Goal: Communication & Community: Participate in discussion

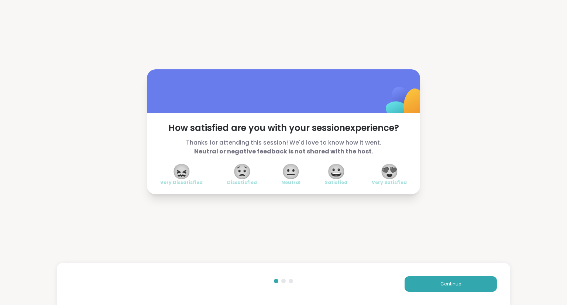
click at [393, 176] on span "😍" at bounding box center [389, 171] width 18 height 13
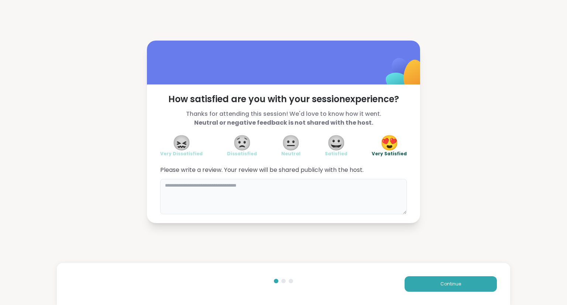
click at [383, 192] on textarea at bounding box center [283, 196] width 247 height 35
type textarea "**********"
click at [462, 288] on button "Continue" at bounding box center [450, 283] width 92 height 15
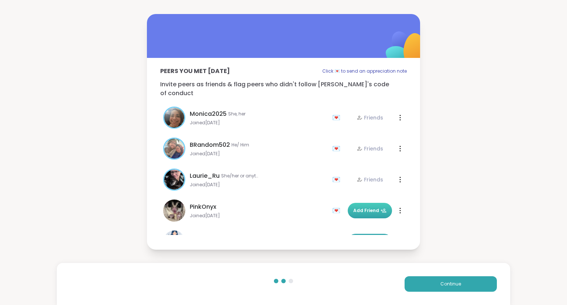
click at [376, 203] on button "Add Friend" at bounding box center [370, 210] width 44 height 15
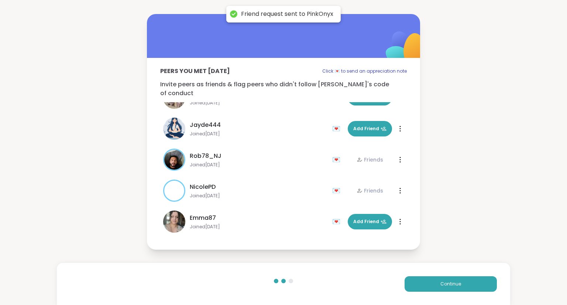
scroll to position [70, 0]
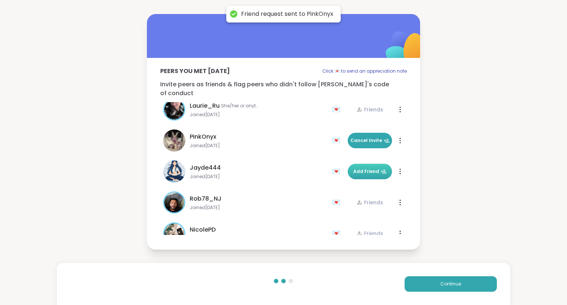
click at [380, 169] on icon at bounding box center [383, 172] width 6 height 6
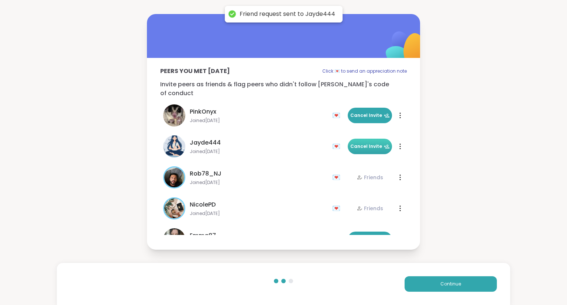
scroll to position [146, 0]
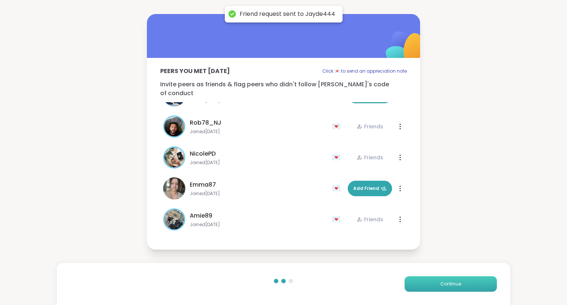
click at [445, 292] on button "Continue" at bounding box center [450, 283] width 92 height 15
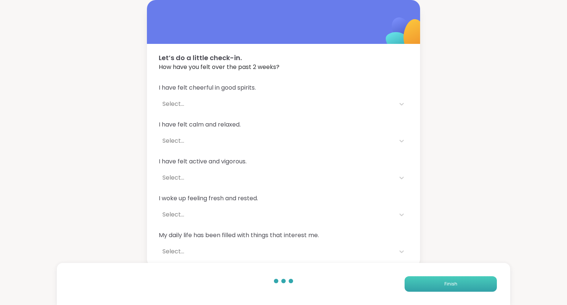
click at [466, 282] on button "Finish" at bounding box center [450, 283] width 92 height 15
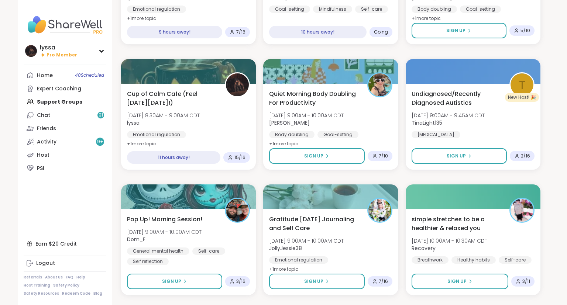
scroll to position [877, 0]
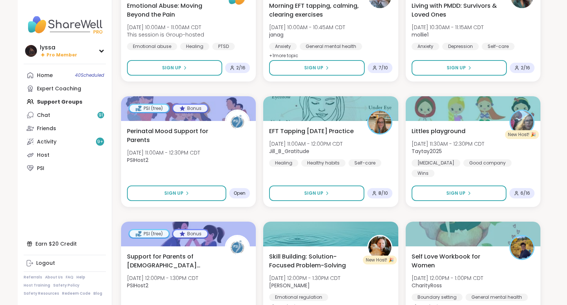
click at [539, 67] on div "Living with PMDD: Survivors & Loved Ones Fri, Oct 10 | 10:30AM - 11:15AM CDT mo…" at bounding box center [473, 39] width 138 height 88
click at [553, 64] on div "View Full Page Living with PMDD: Survivors & Loved Ones Hosted by: mollie1 Oct …" at bounding box center [467, 239] width 199 height 479
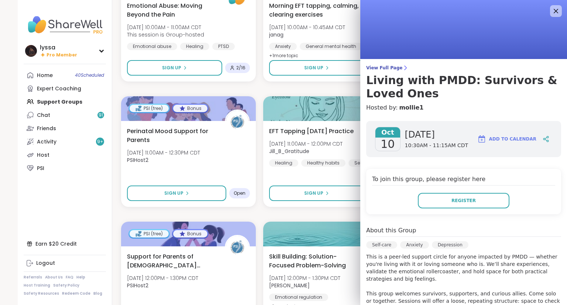
scroll to position [8, 0]
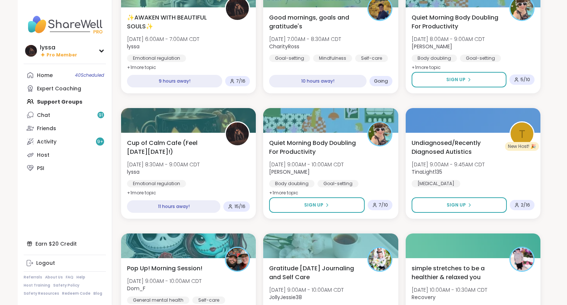
scroll to position [489, 0]
click at [220, 173] on div "Cup of Calm Cafe (Feel Good Friday!) Fri, Oct 10 | 8:30AM - 9:00AM CDT lyssa Em…" at bounding box center [188, 168] width 125 height 60
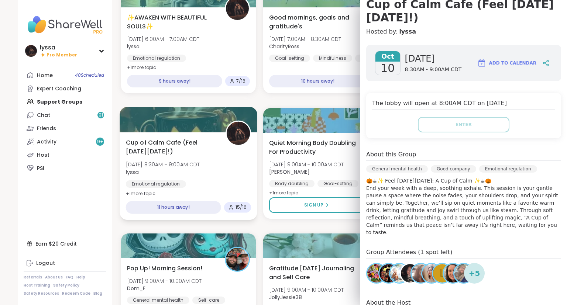
scroll to position [0, 0]
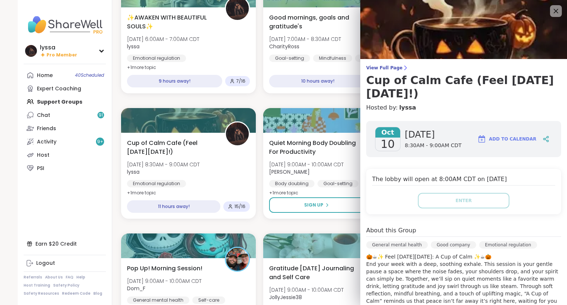
click at [553, 18] on img at bounding box center [463, 29] width 207 height 59
click at [554, 17] on img at bounding box center [463, 29] width 207 height 59
click at [556, 15] on icon at bounding box center [555, 10] width 9 height 9
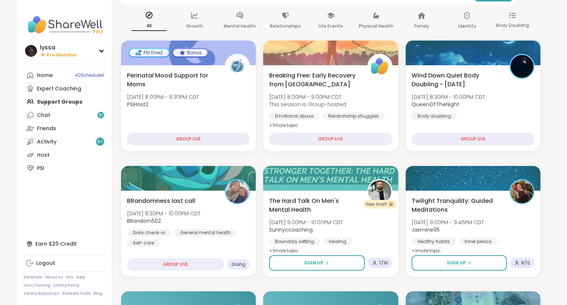
scroll to position [59, 0]
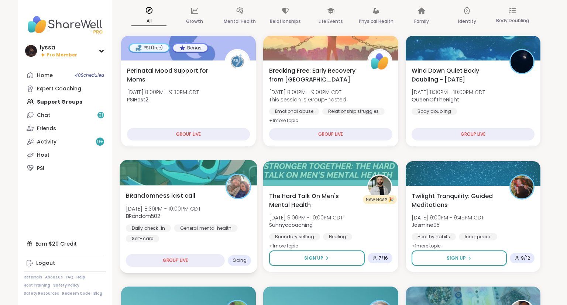
click at [235, 237] on div "Daily check-in General mental health Self-care" at bounding box center [188, 233] width 125 height 18
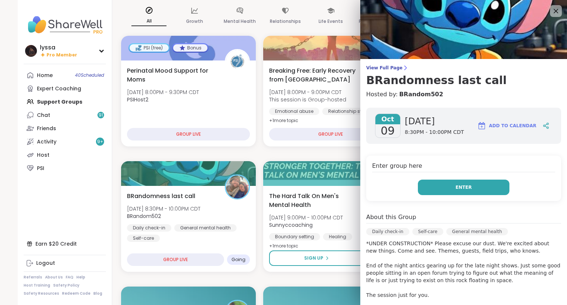
click at [448, 193] on button "Enter" at bounding box center [464, 187] width 92 height 15
click at [497, 191] on button "Enter" at bounding box center [464, 187] width 92 height 15
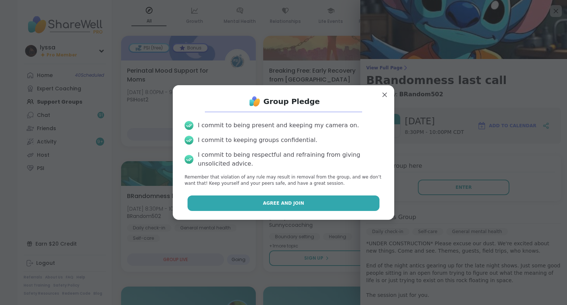
click at [378, 205] on button "Agree and Join" at bounding box center [283, 203] width 192 height 15
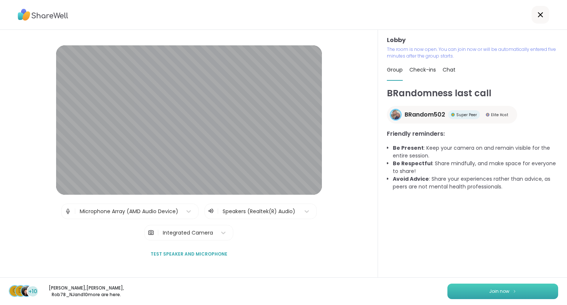
click at [504, 290] on span "Join now" at bounding box center [499, 291] width 20 height 7
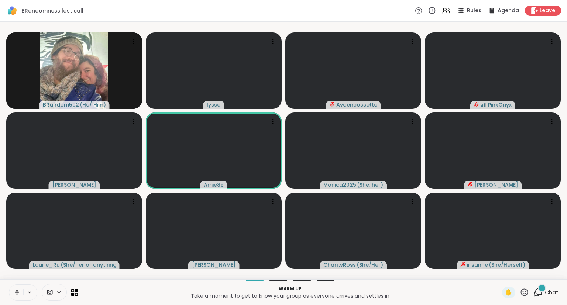
click at [17, 292] on icon at bounding box center [17, 292] width 7 height 7
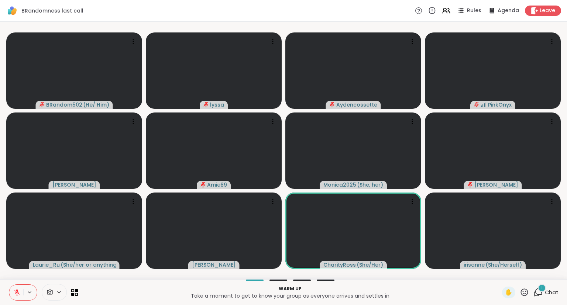
click at [95, 300] on div "Warm up Take a moment to get to know your group as everyone arrives and settles…" at bounding box center [289, 292] width 415 height 17
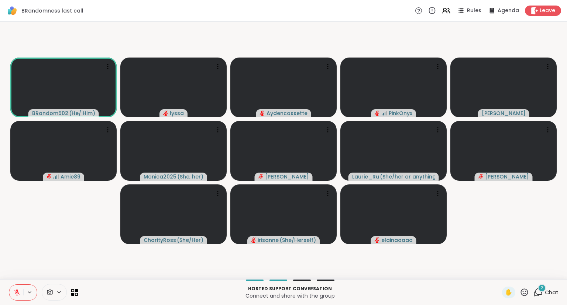
click at [524, 296] on icon at bounding box center [524, 292] width 7 height 7
click at [499, 272] on span "❤️" at bounding box center [502, 273] width 7 height 9
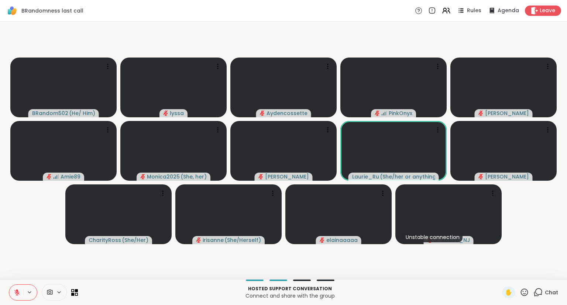
click at [527, 292] on icon at bounding box center [524, 292] width 9 height 9
click at [518, 277] on span "👍" at bounding box center [518, 273] width 7 height 9
click at [526, 293] on icon at bounding box center [524, 292] width 9 height 9
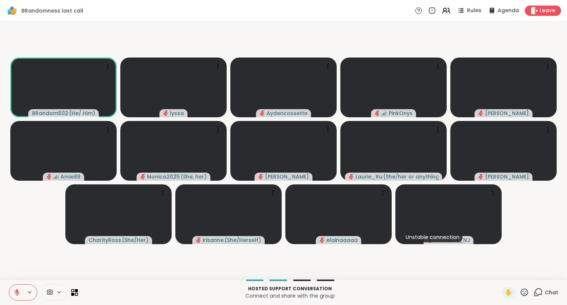
click at [392, 285] on div "Hosted support conversation Connect and share with the group" at bounding box center [289, 292] width 415 height 17
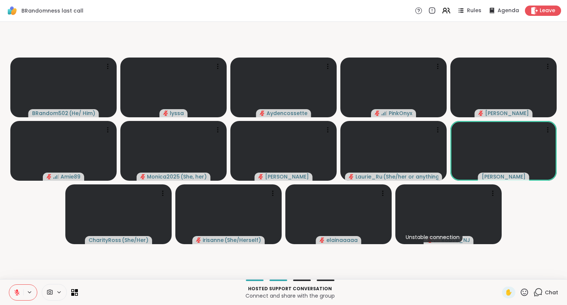
click at [526, 293] on icon at bounding box center [524, 292] width 9 height 9
click at [503, 275] on span "❤️" at bounding box center [502, 273] width 7 height 9
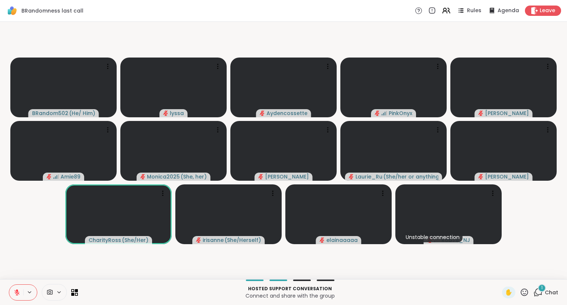
click at [543, 294] on div "1 Chat" at bounding box center [545, 293] width 25 height 12
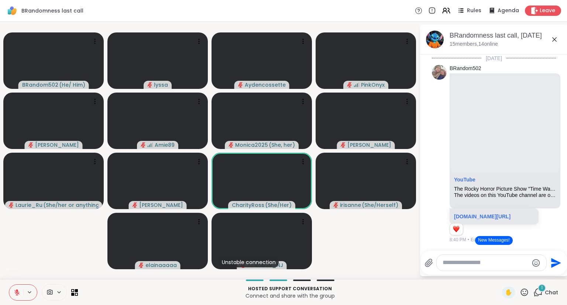
click at [556, 37] on icon at bounding box center [554, 39] width 9 height 9
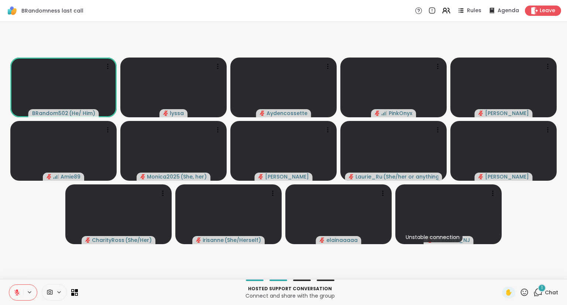
click at [16, 291] on icon at bounding box center [17, 290] width 2 height 3
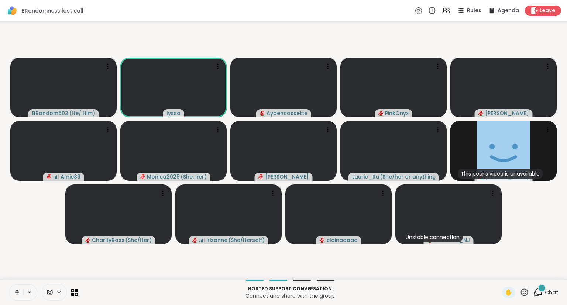
click at [13, 288] on button at bounding box center [16, 292] width 14 height 15
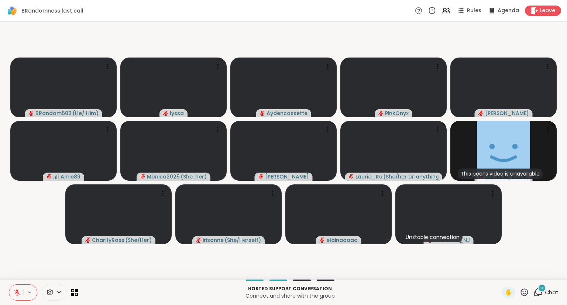
click at [537, 289] on icon at bounding box center [537, 292] width 9 height 9
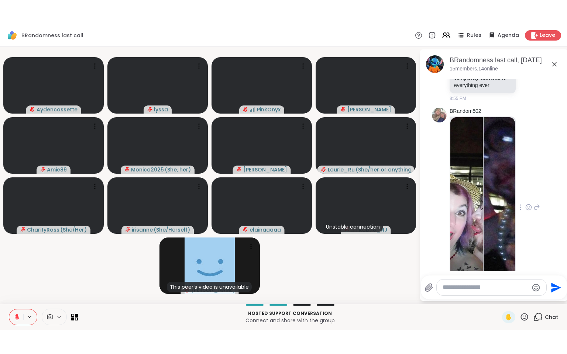
scroll to position [1602, 0]
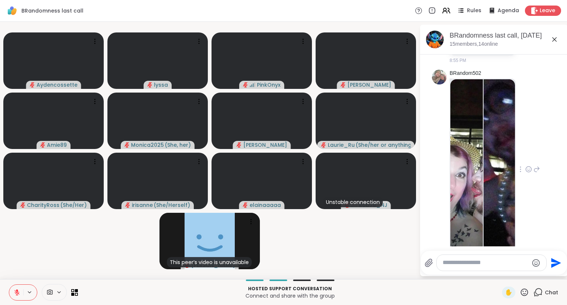
click at [456, 159] on img at bounding box center [466, 167] width 32 height 176
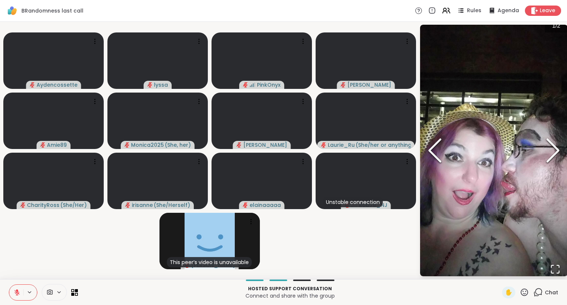
click at [555, 154] on icon "Next Slide" at bounding box center [553, 150] width 22 height 44
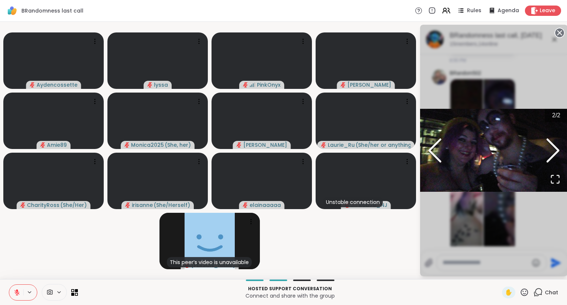
click at [429, 150] on polyline "Previous Slide" at bounding box center [434, 150] width 11 height 22
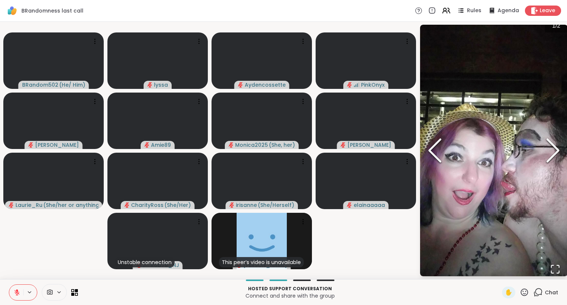
click at [548, 135] on icon "Next Slide" at bounding box center [553, 150] width 22 height 44
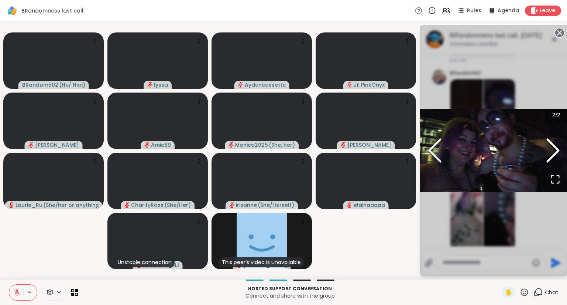
click at [559, 33] on icon at bounding box center [559, 33] width 10 height 10
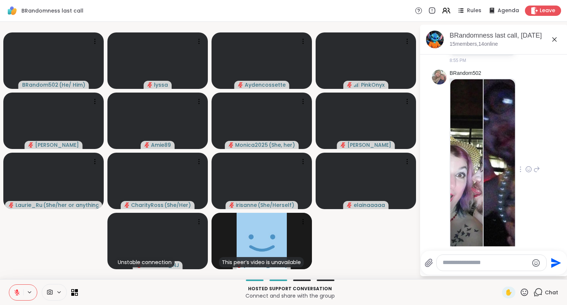
click at [472, 102] on img at bounding box center [466, 167] width 32 height 176
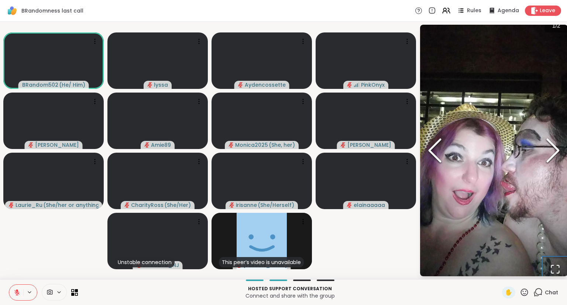
click at [559, 261] on button "Open Fullscreen" at bounding box center [554, 269] width 25 height 25
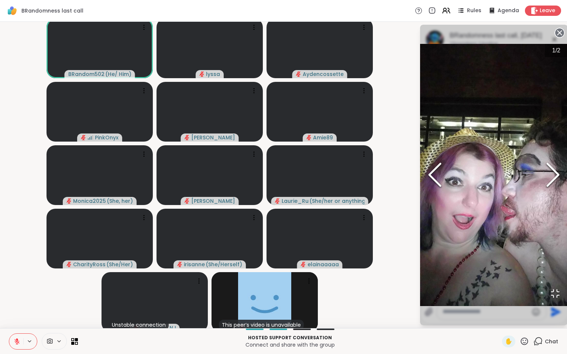
click at [550, 299] on icon "Open Fullscreen" at bounding box center [555, 294] width 10 height 10
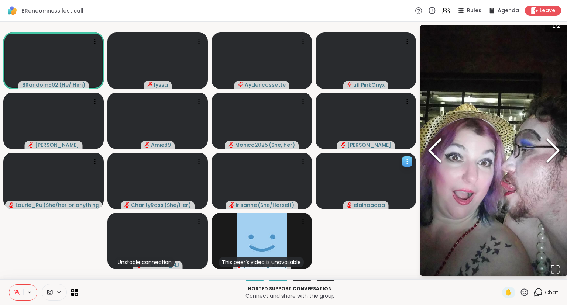
click at [407, 160] on icon at bounding box center [406, 161] width 7 height 7
click at [396, 164] on h4 "View Profile" at bounding box center [382, 165] width 31 height 7
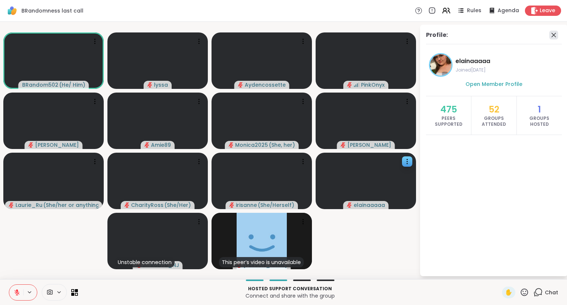
click at [553, 33] on icon at bounding box center [553, 35] width 9 height 9
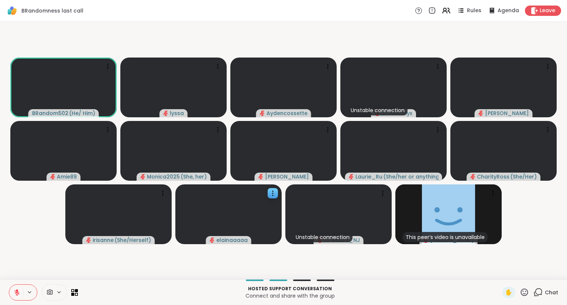
click at [524, 293] on icon at bounding box center [524, 292] width 9 height 9
click at [499, 271] on span "❤️" at bounding box center [502, 273] width 7 height 9
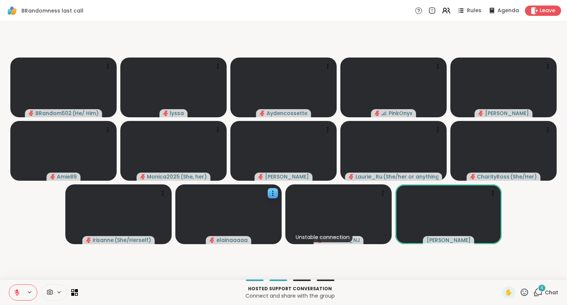
click at [18, 287] on button at bounding box center [16, 292] width 14 height 15
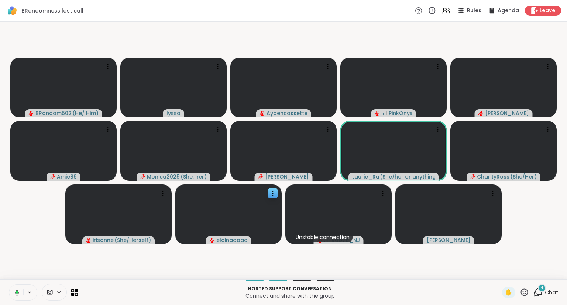
click at [17, 292] on icon at bounding box center [17, 292] width 2 height 3
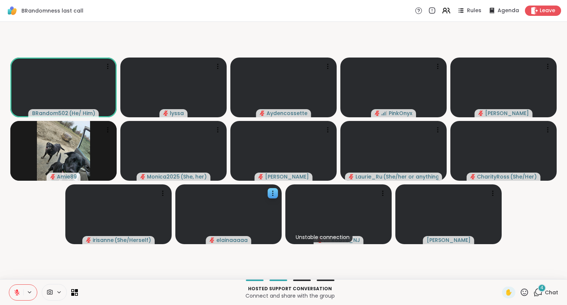
click at [19, 297] on button at bounding box center [16, 292] width 14 height 15
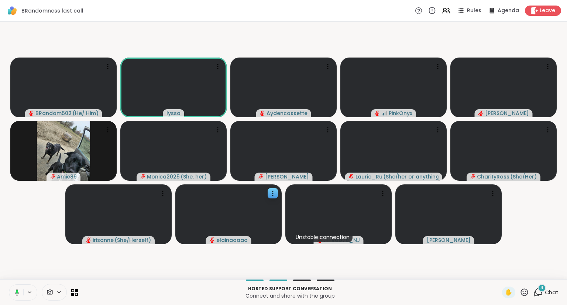
click at [16, 295] on icon at bounding box center [16, 292] width 7 height 7
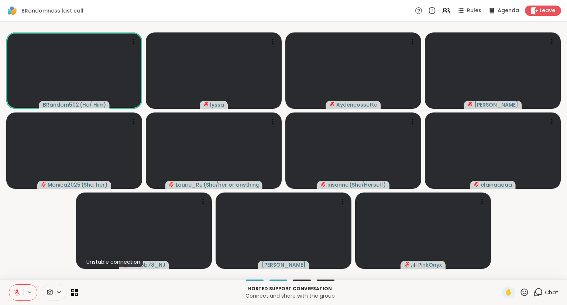
click at [522, 294] on icon at bounding box center [524, 292] width 7 height 7
click at [515, 274] on span "👍" at bounding box center [518, 273] width 7 height 9
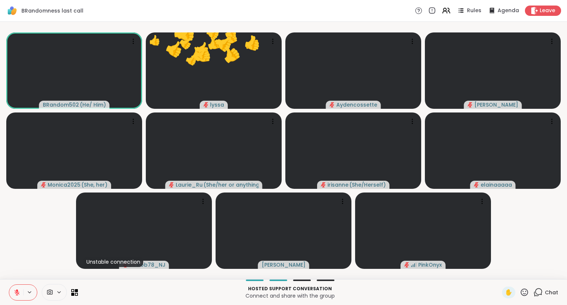
click at [526, 289] on icon at bounding box center [524, 292] width 9 height 9
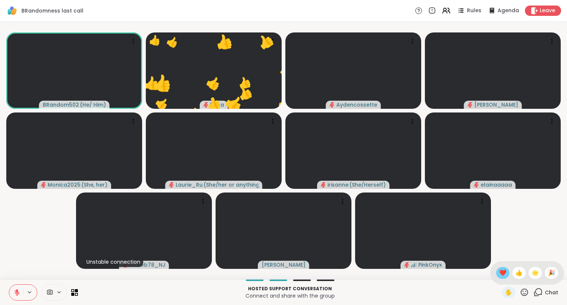
click at [500, 273] on span "❤️" at bounding box center [502, 273] width 7 height 9
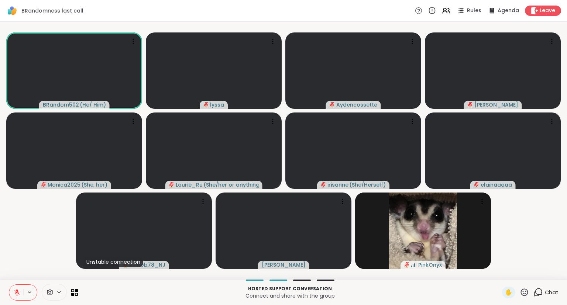
click at [16, 292] on icon at bounding box center [16, 292] width 5 height 5
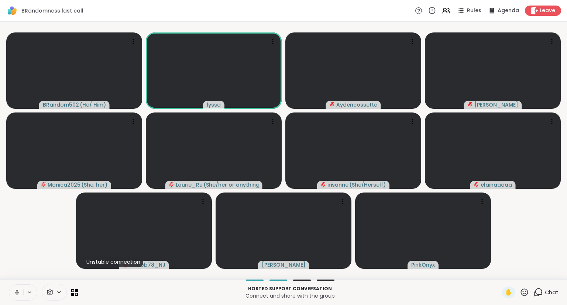
click at [14, 289] on button at bounding box center [16, 292] width 14 height 15
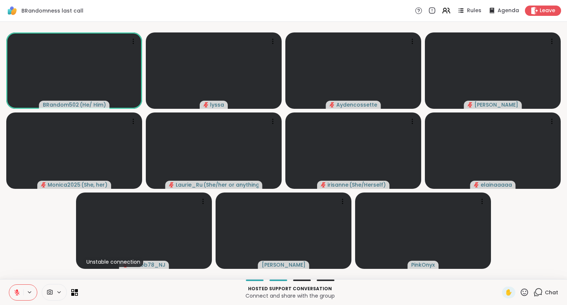
click at [16, 294] on icon at bounding box center [17, 292] width 7 height 7
click at [524, 297] on div "✋" at bounding box center [515, 293] width 27 height 12
click at [525, 295] on icon at bounding box center [524, 292] width 9 height 9
click at [499, 272] on span "❤️" at bounding box center [502, 273] width 7 height 9
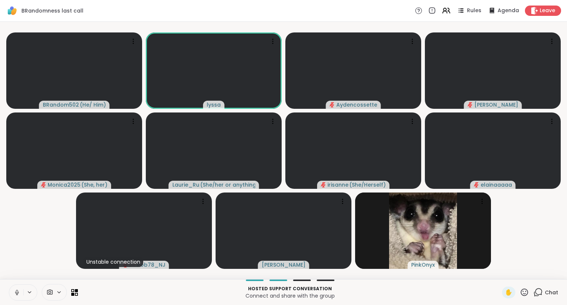
click at [15, 288] on button at bounding box center [16, 292] width 14 height 15
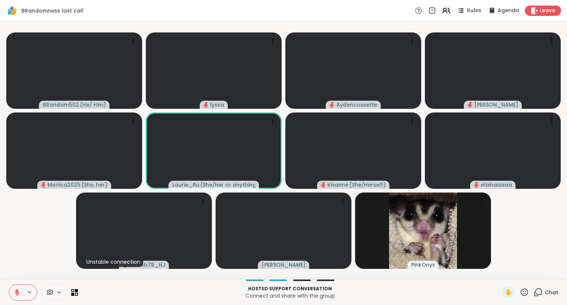
click at [11, 290] on button at bounding box center [16, 292] width 14 height 15
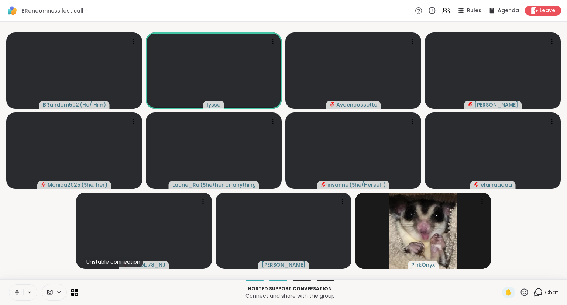
click at [17, 293] on icon at bounding box center [17, 291] width 2 height 3
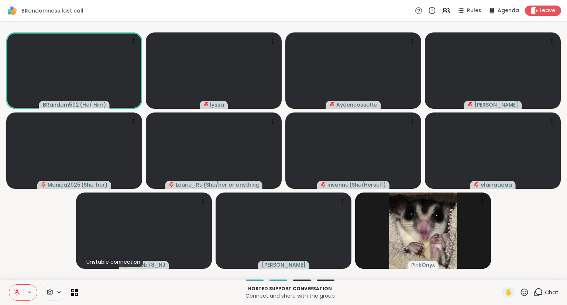
click at [524, 294] on icon at bounding box center [524, 292] width 9 height 9
click at [499, 272] on span "❤️" at bounding box center [502, 273] width 7 height 9
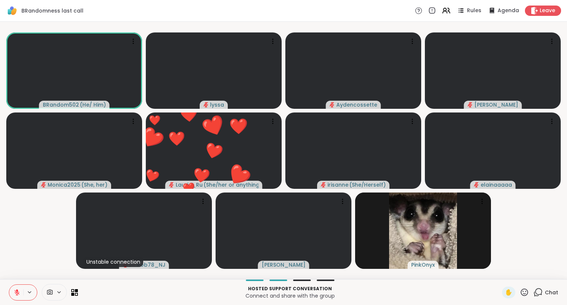
click at [527, 292] on icon at bounding box center [524, 292] width 9 height 9
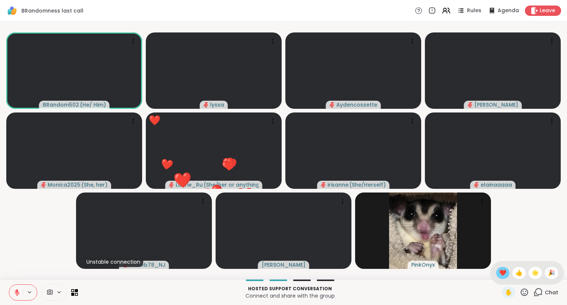
click at [503, 274] on span "❤️" at bounding box center [502, 273] width 7 height 9
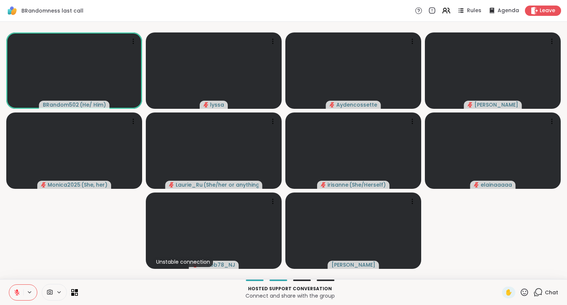
click at [520, 295] on icon at bounding box center [524, 292] width 9 height 9
click at [500, 274] on span "❤️" at bounding box center [502, 273] width 7 height 9
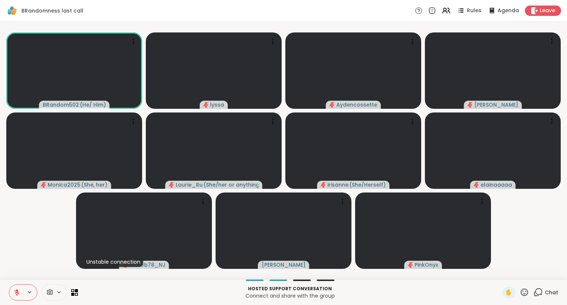
click at [525, 294] on icon at bounding box center [524, 292] width 9 height 9
click at [501, 275] on span "❤️" at bounding box center [502, 273] width 7 height 9
click at [18, 285] on div at bounding box center [23, 293] width 28 height 16
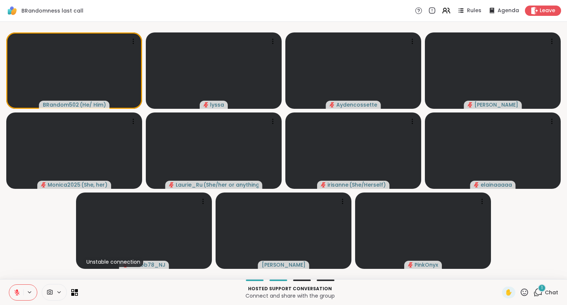
click at [538, 287] on div "Hosted support conversation Connect and share with the group ✋ 1 Chat" at bounding box center [283, 292] width 567 height 26
click at [543, 292] on div "1 Chat" at bounding box center [545, 293] width 25 height 12
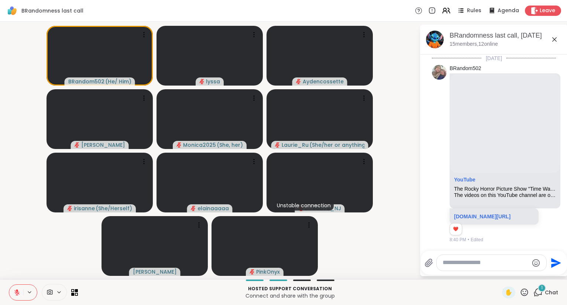
scroll to position [2824, 0]
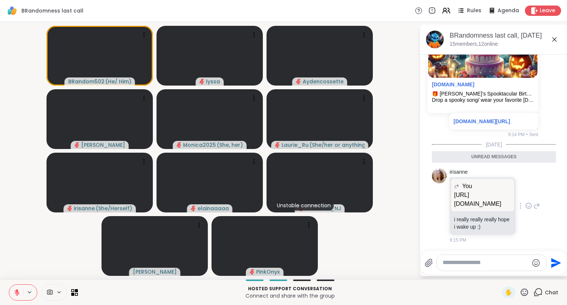
click at [529, 202] on icon at bounding box center [528, 205] width 7 height 7
click at [469, 191] on div "Select Reaction: Heart" at bounding box center [469, 194] width 7 height 7
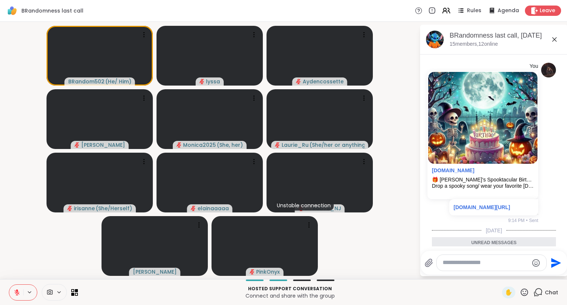
scroll to position [2721, 0]
click at [473, 206] on p "sharewellnow.com/session/b472d949-d5fe-4024-91b3-1922448b3187" at bounding box center [494, 206] width 80 height 7
click at [456, 206] on link "sharewellnow.com/session/b472d949-d5fe-4024-91b3-1922448b3187" at bounding box center [482, 207] width 56 height 6
click at [466, 210] on link "sharewellnow.com/session/b472d949-d5fe-4024-91b3-1922448b3187" at bounding box center [482, 207] width 56 height 6
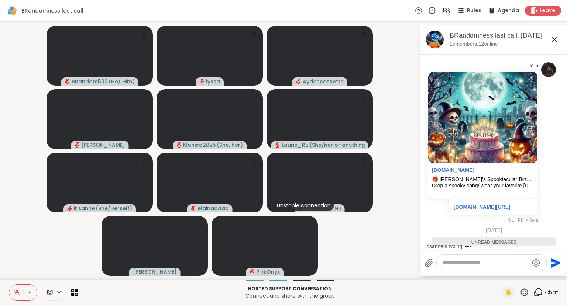
scroll to position [2835, 0]
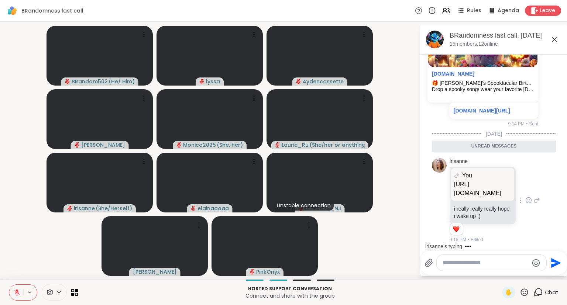
click at [18, 289] on button at bounding box center [16, 292] width 14 height 15
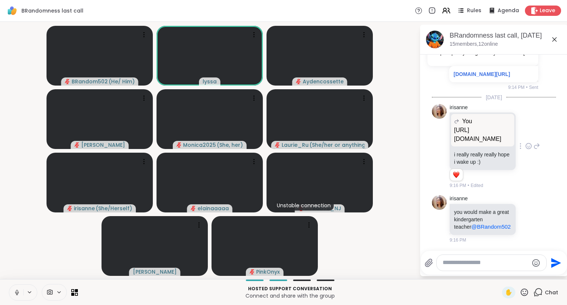
click at [20, 292] on icon at bounding box center [17, 292] width 7 height 7
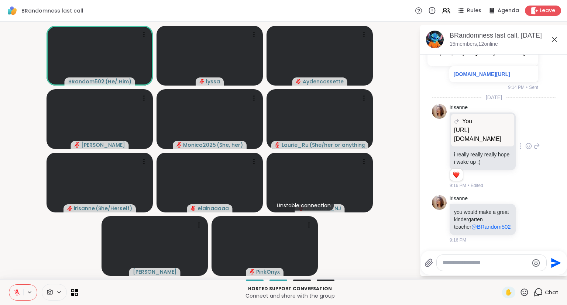
click at [525, 289] on icon at bounding box center [524, 292] width 7 height 7
click at [500, 277] on span "❤️" at bounding box center [502, 273] width 7 height 9
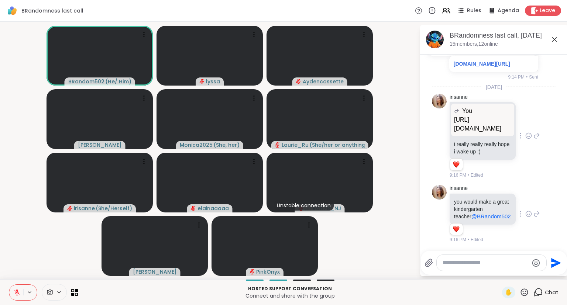
click at [540, 212] on icon at bounding box center [536, 214] width 7 height 9
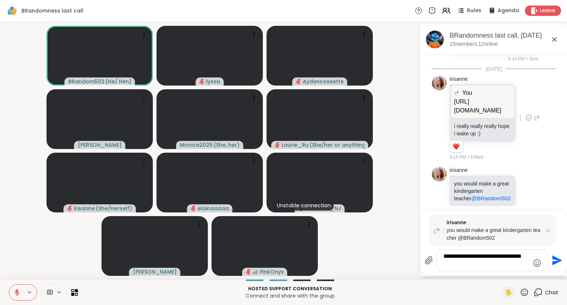
type textarea "**********"
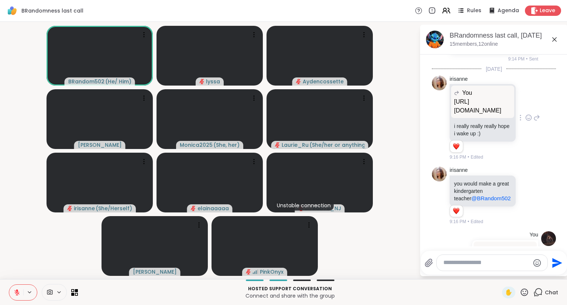
scroll to position [2971, 0]
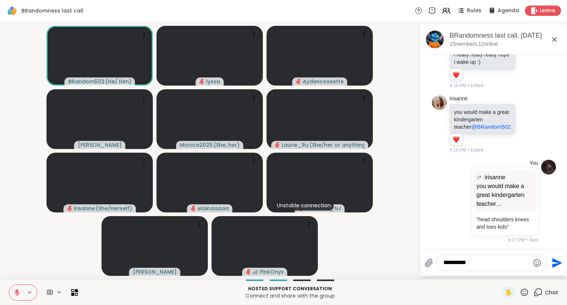
type textarea "**********"
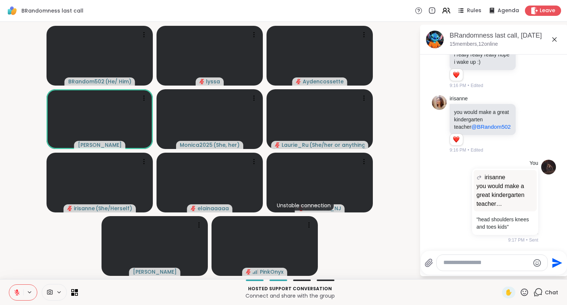
scroll to position [3010, 0]
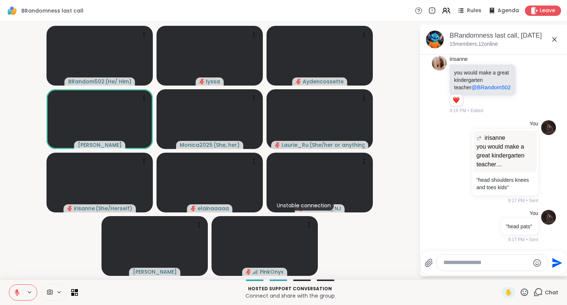
click at [553, 37] on icon at bounding box center [554, 39] width 9 height 9
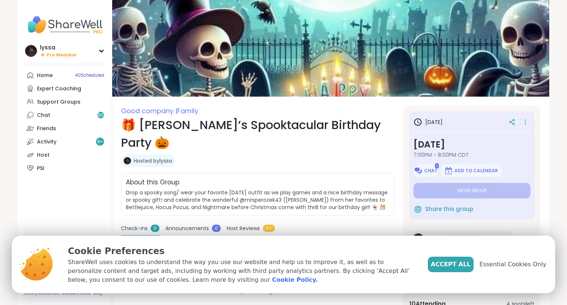
scroll to position [59, 0]
click at [453, 266] on span "Accept All" at bounding box center [451, 264] width 40 height 9
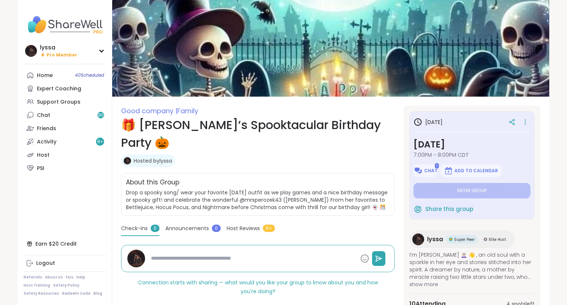
type textarea "*"
